Goal: Use online tool/utility: Utilize a website feature to perform a specific function

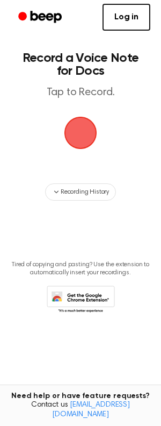
click at [79, 134] on span "button" at bounding box center [80, 133] width 33 height 33
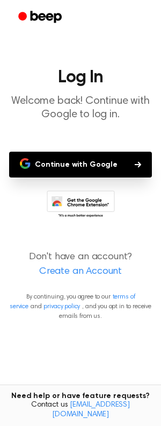
click at [81, 165] on button "Continue with Google" at bounding box center [80, 165] width 143 height 26
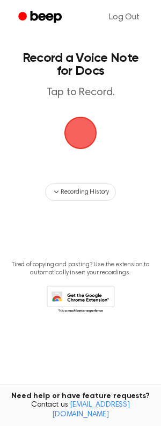
click at [75, 135] on span "button" at bounding box center [80, 133] width 35 height 35
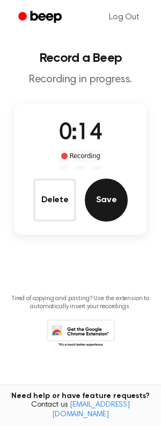
click at [99, 200] on button "Save" at bounding box center [106, 199] width 43 height 43
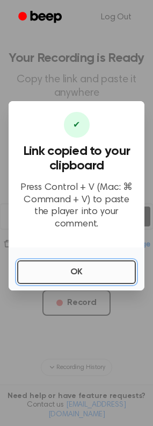
click at [76, 265] on button "OK" at bounding box center [76, 272] width 119 height 24
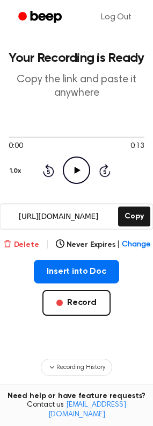
click at [22, 247] on button "Delete" at bounding box center [21, 244] width 36 height 11
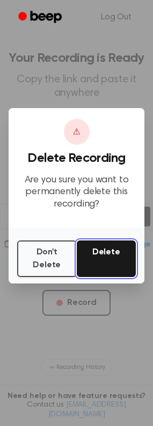
click at [97, 255] on button "Delete" at bounding box center [107, 258] width 60 height 37
